Goal: Task Accomplishment & Management: Manage account settings

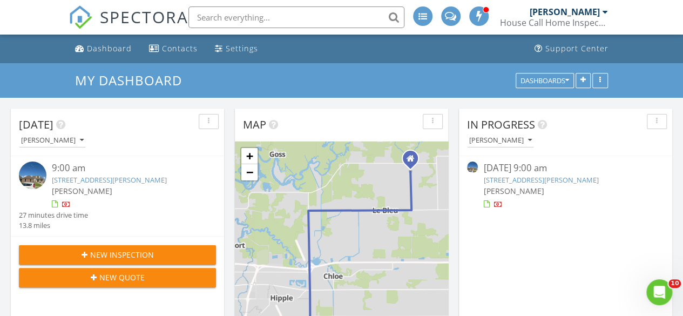
click at [151, 184] on link "4510 Dunn St, Lake Charles, LA 70607" at bounding box center [109, 180] width 115 height 10
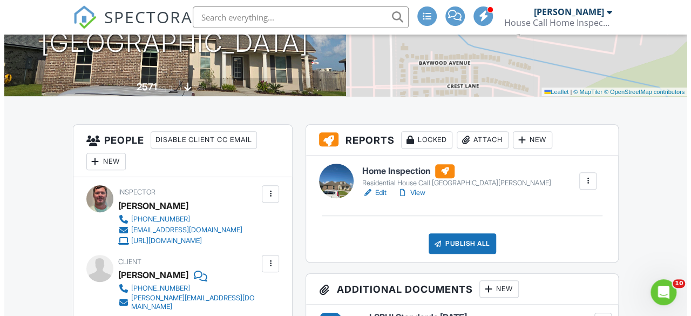
scroll to position [193, 0]
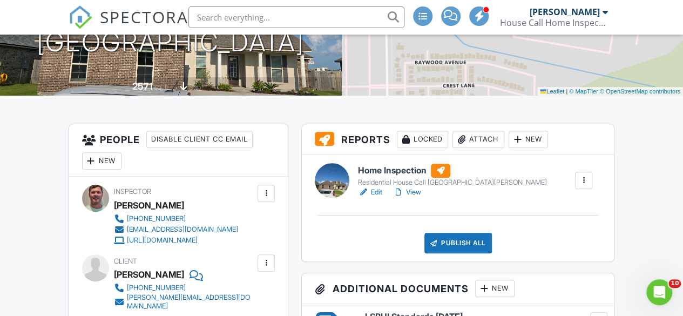
click at [469, 245] on div "Publish All" at bounding box center [459, 243] width 68 height 21
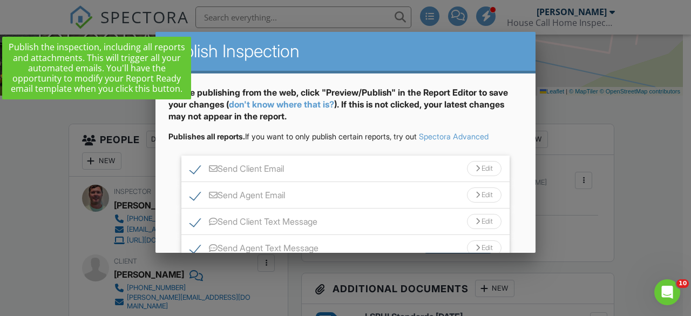
scroll to position [85, 0]
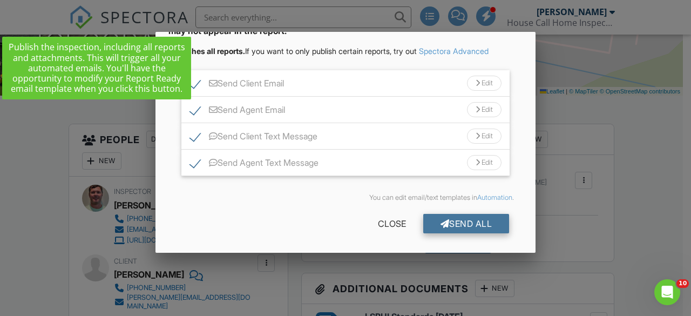
click at [469, 226] on div "Send All" at bounding box center [466, 223] width 86 height 19
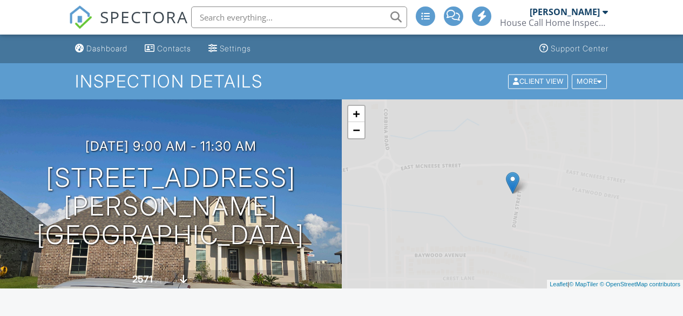
scroll to position [194, 0]
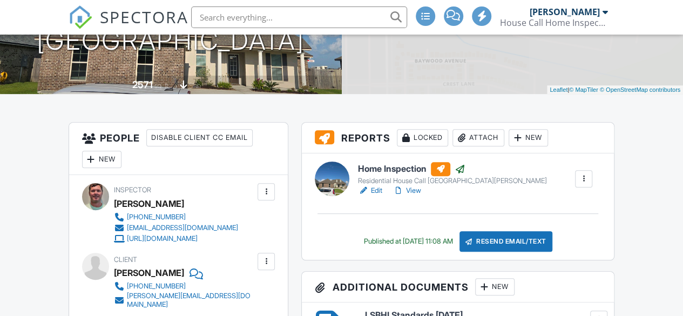
click at [414, 192] on link "View" at bounding box center [407, 190] width 28 height 11
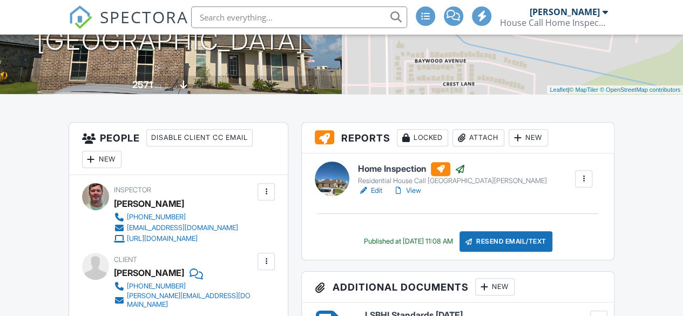
scroll to position [0, 0]
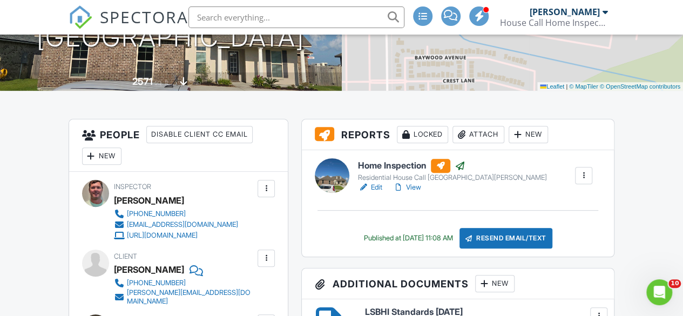
scroll to position [197, 0]
click at [418, 188] on link "View" at bounding box center [407, 188] width 28 height 11
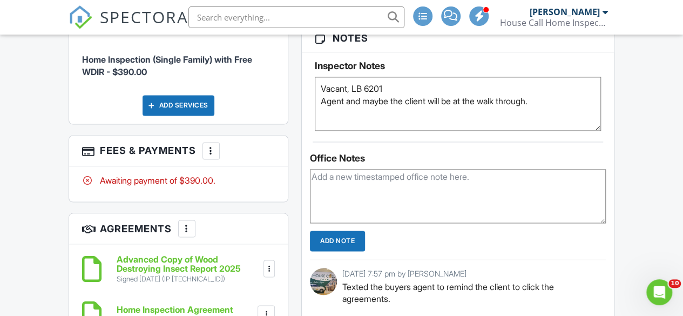
scroll to position [782, 0]
click at [210, 145] on div at bounding box center [211, 150] width 11 height 11
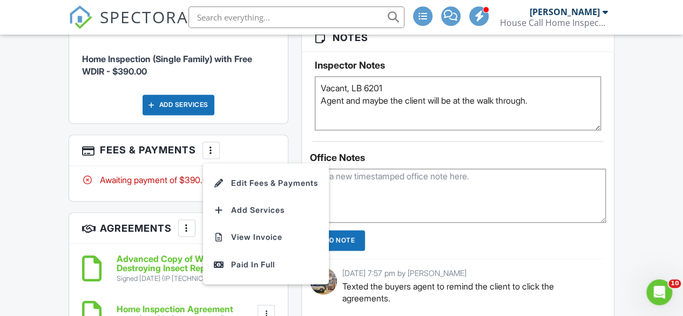
click at [47, 162] on div "Dashboard Contacts Settings Support Center Inspection Details Client View More …" at bounding box center [341, 219] width 683 height 1932
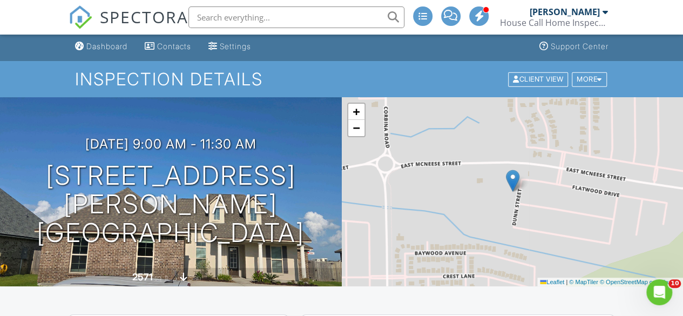
scroll to position [0, 0]
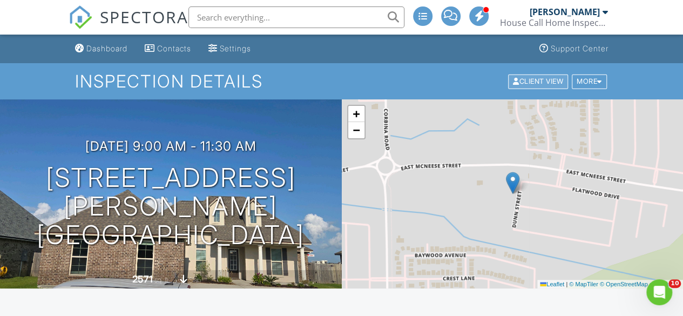
click at [537, 82] on div "Client View" at bounding box center [538, 81] width 60 height 15
click at [542, 83] on div "Client View" at bounding box center [538, 81] width 60 height 15
